Goal: Check status: Check status

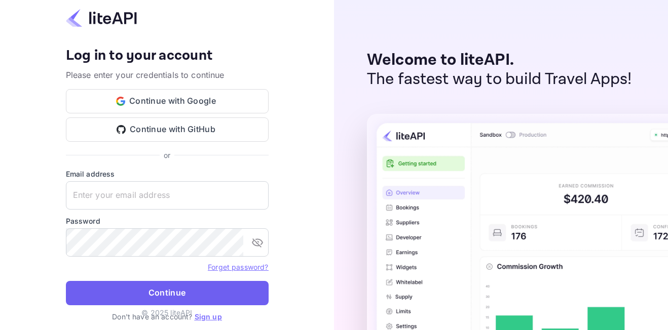
type input "[EMAIL_ADDRESS][DOMAIN_NAME]"
click at [203, 293] on button "Continue" at bounding box center [167, 293] width 203 height 24
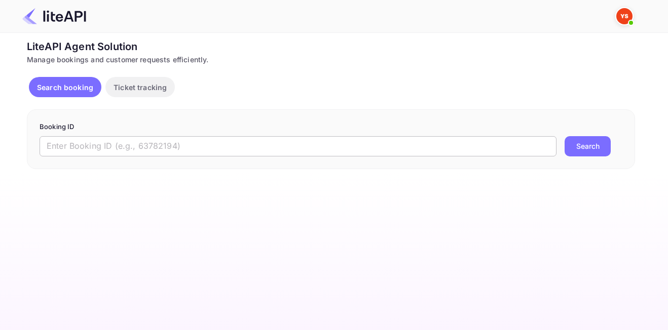
click at [267, 151] on input "text" at bounding box center [298, 146] width 517 height 20
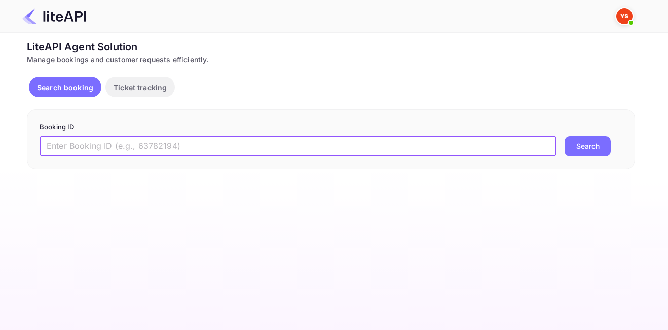
paste input "8894500"
type input "8894500"
click at [578, 146] on button "Search" at bounding box center [588, 146] width 46 height 20
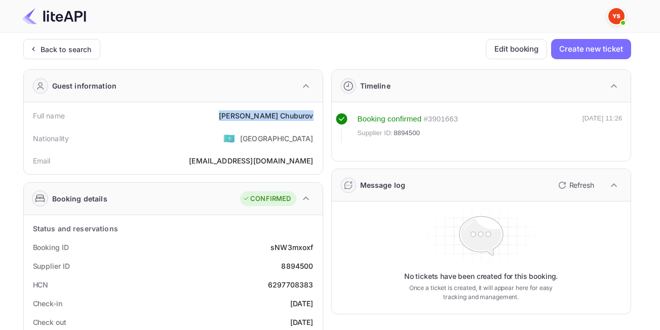
drag, startPoint x: 234, startPoint y: 115, endPoint x: 315, endPoint y: 116, distance: 80.6
click at [315, 116] on div "Full name [PERSON_NAME]" at bounding box center [173, 115] width 291 height 19
copy div "[PERSON_NAME]"
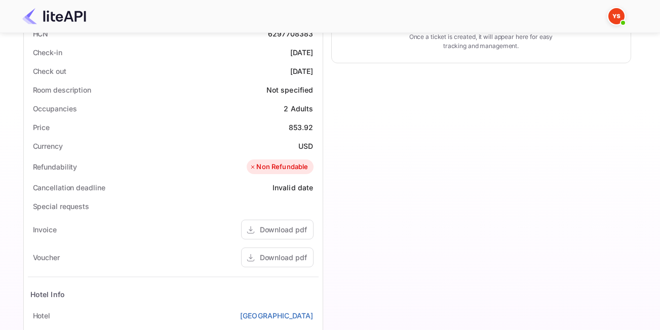
scroll to position [253, 0]
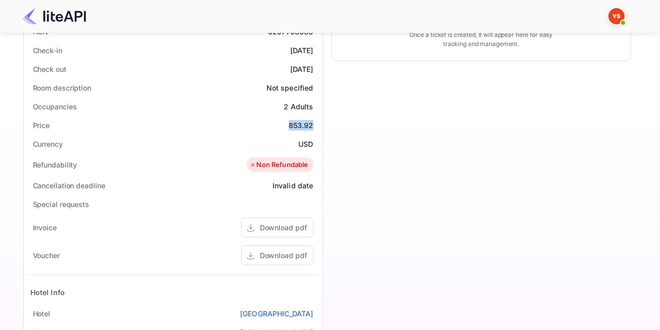
drag, startPoint x: 284, startPoint y: 125, endPoint x: 320, endPoint y: 127, distance: 36.1
click at [320, 127] on div "Status and reservations Booking ID sNW3mxoxf Supplier ID 8894500 HCN 6297708383…" at bounding box center [173, 213] width 299 height 502
copy div "853.92"
